Goal: Information Seeking & Learning: Understand process/instructions

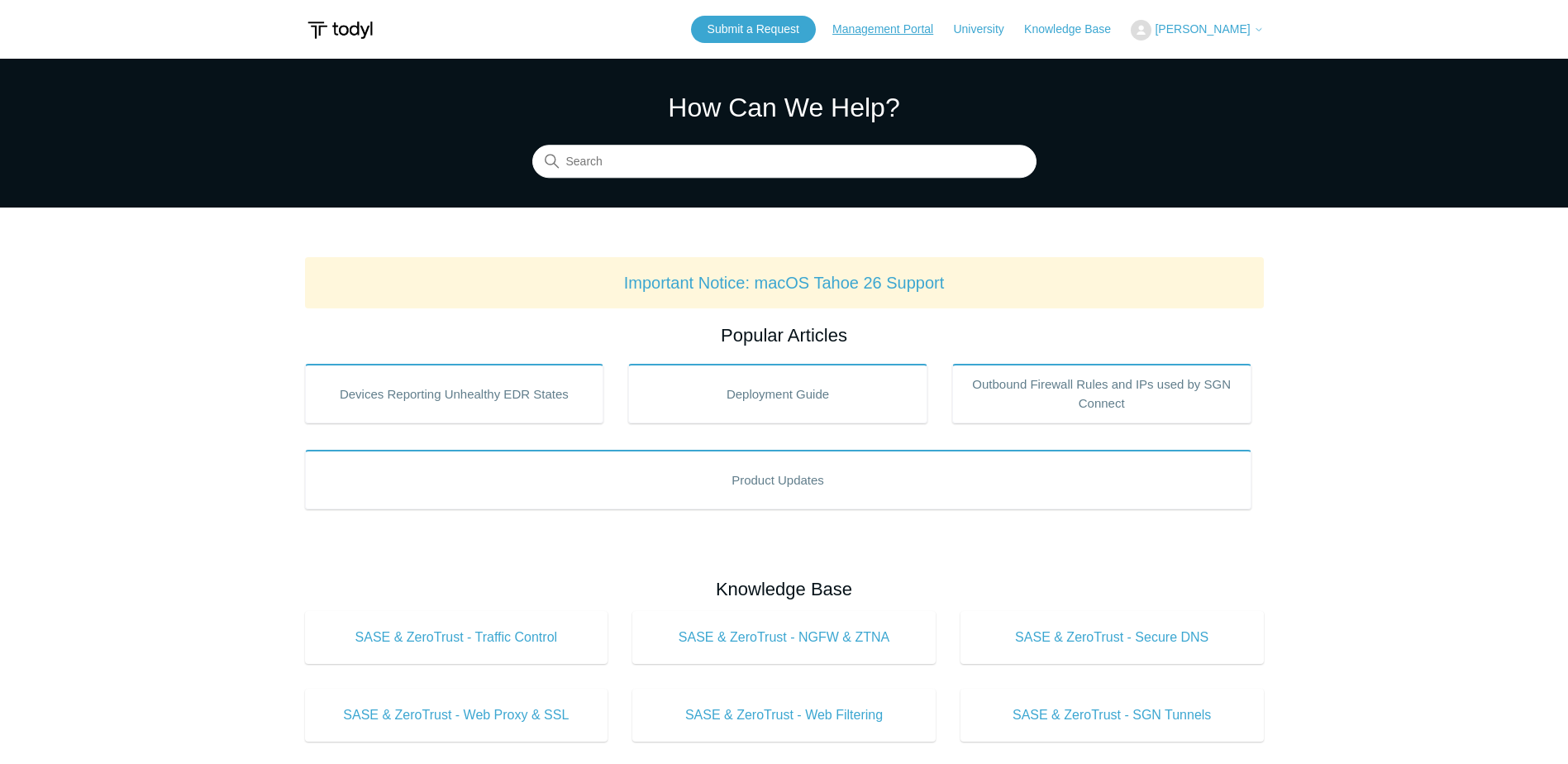
click at [893, 30] on link "Management Portal" at bounding box center [891, 29] width 117 height 17
click at [799, 28] on link "Submit a Request" at bounding box center [753, 30] width 125 height 27
click at [680, 145] on input "Search" at bounding box center [784, 161] width 504 height 33
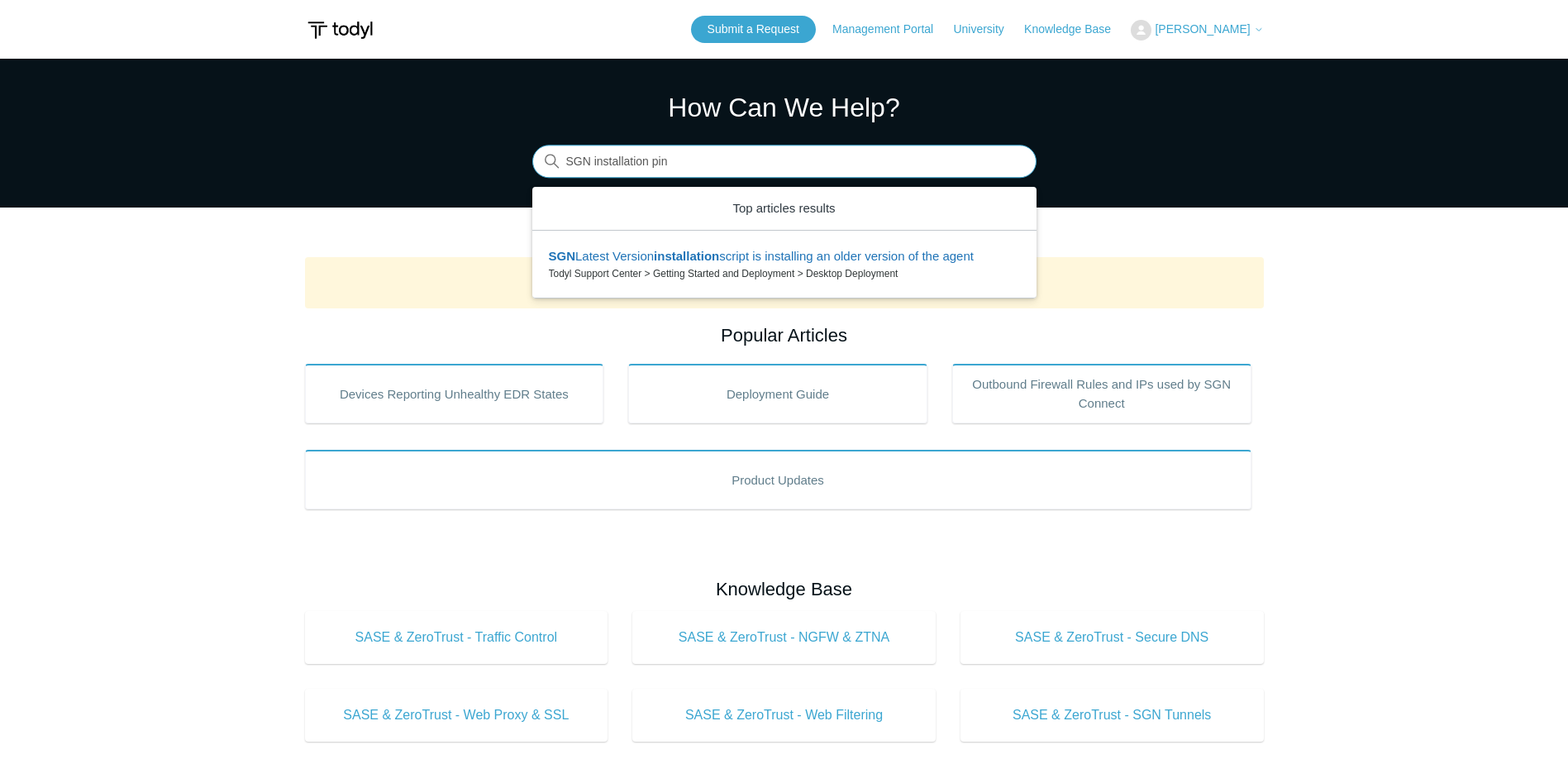
type input "SGN installation pin"
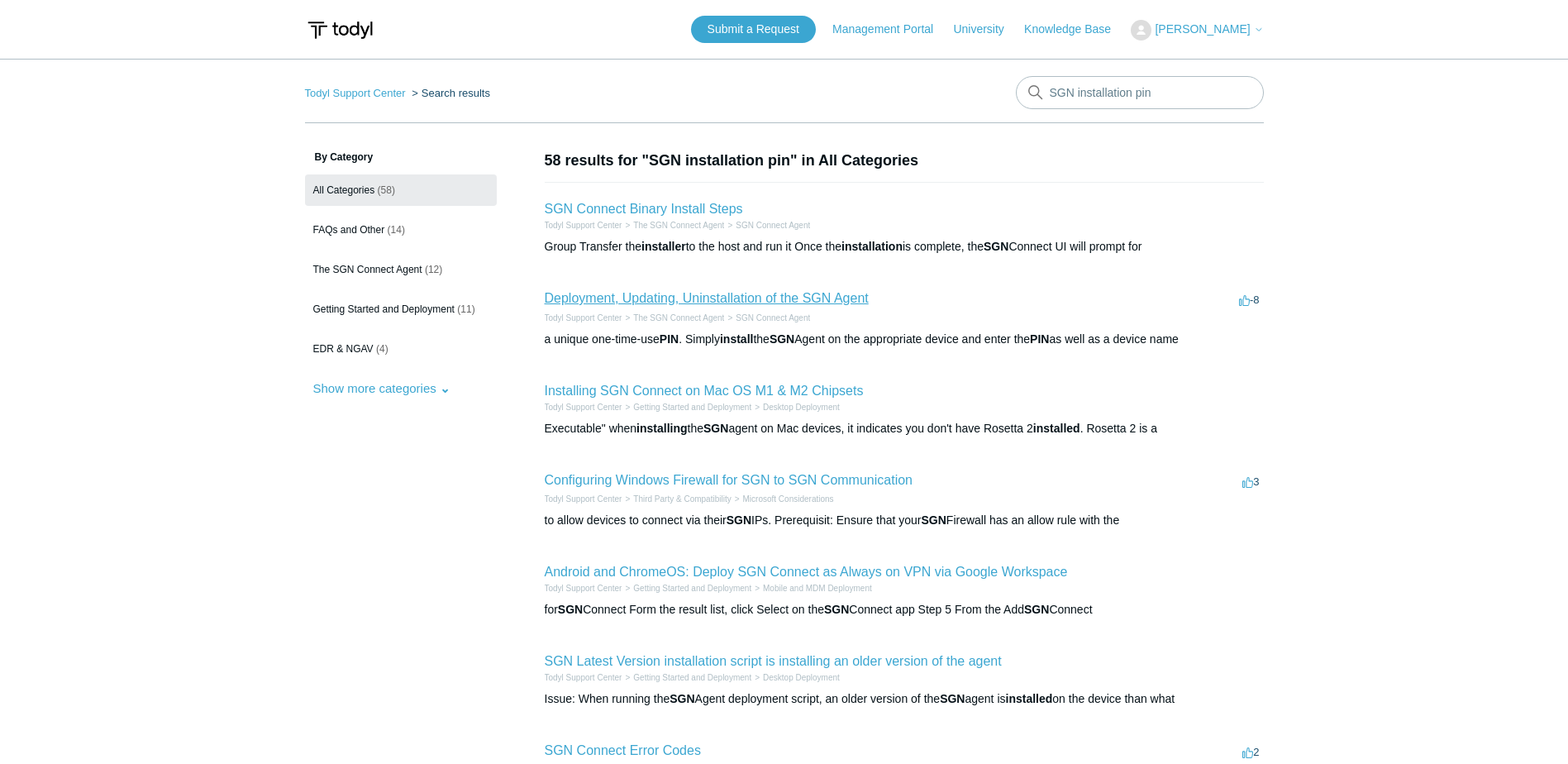
click at [779, 301] on link "Deployment, Updating, Uninstallation of the SGN Agent" at bounding box center [707, 298] width 324 height 14
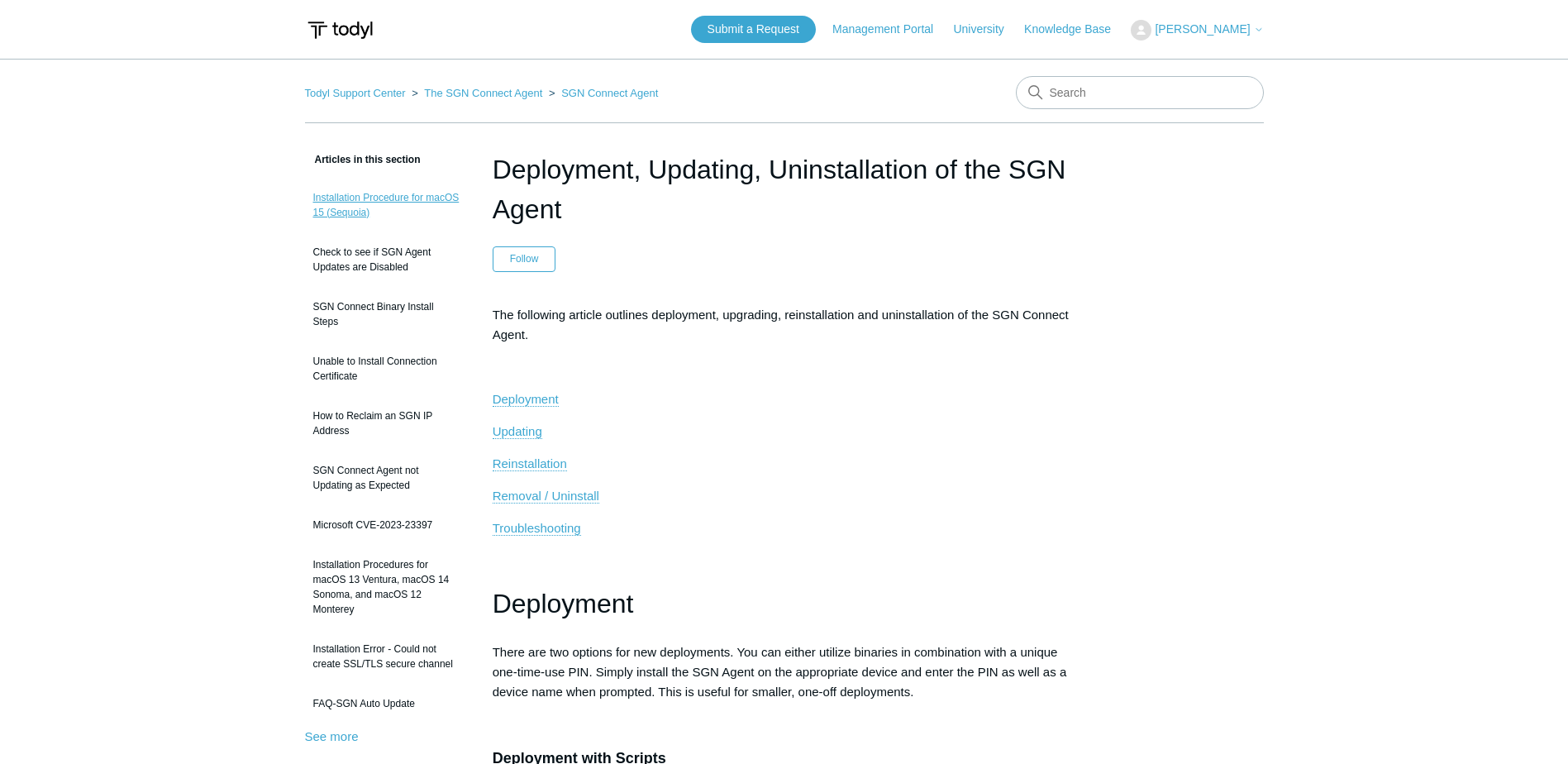
click at [407, 209] on link "Installation Procedure for macOS 15 (Sequoia)" at bounding box center [386, 205] width 163 height 47
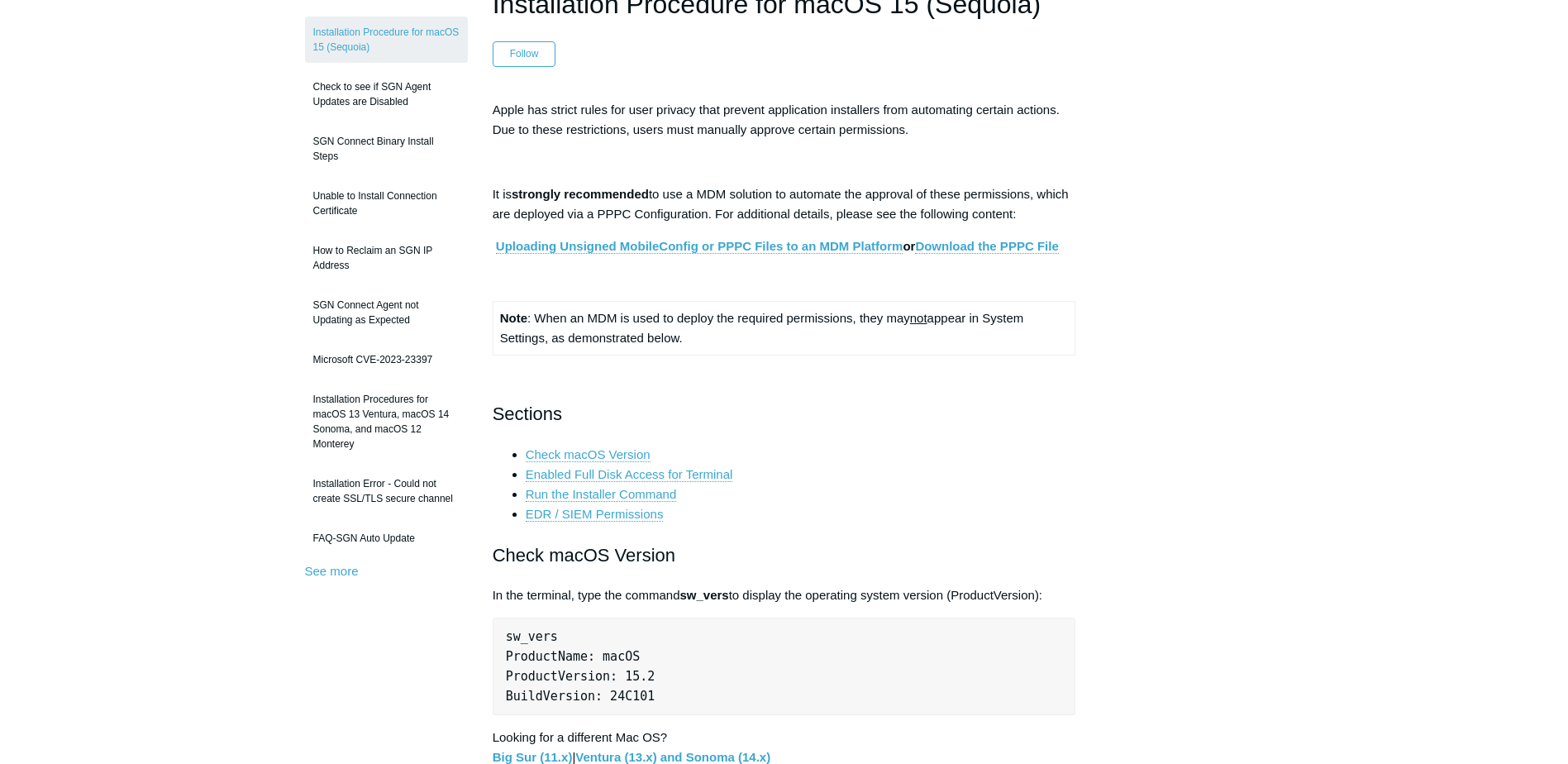
scroll to position [248, 0]
